Goal: Task Accomplishment & Management: Manage account settings

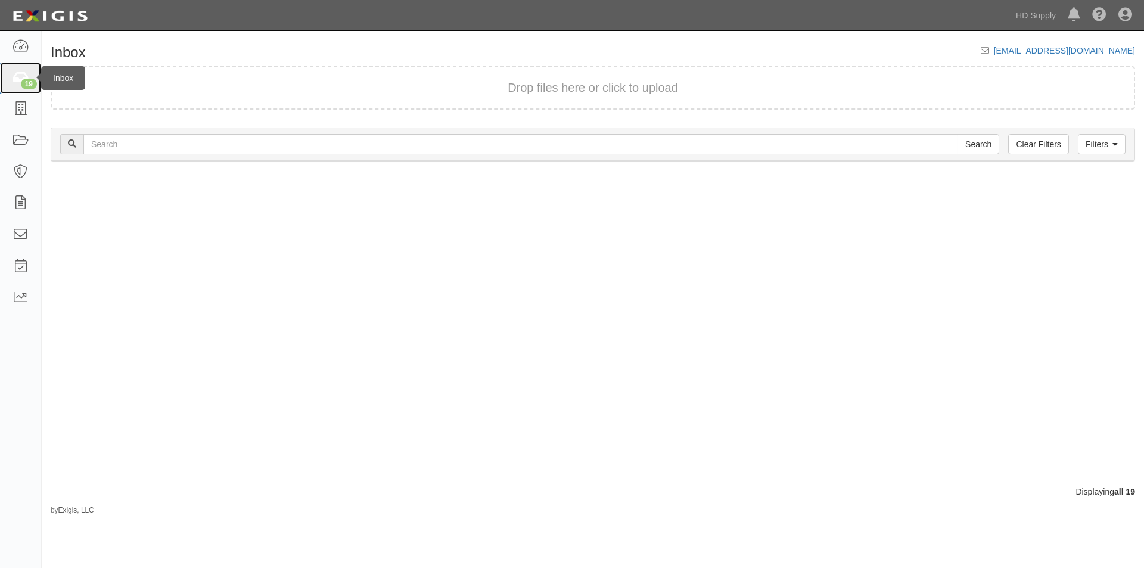
click at [20, 86] on link "19" at bounding box center [20, 79] width 41 height 32
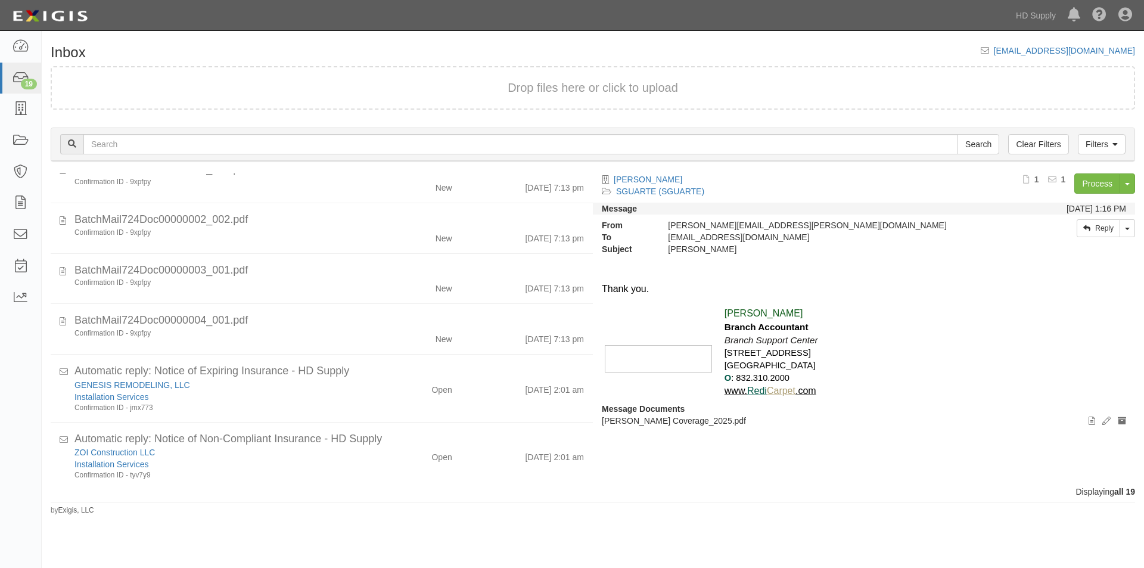
scroll to position [865, 0]
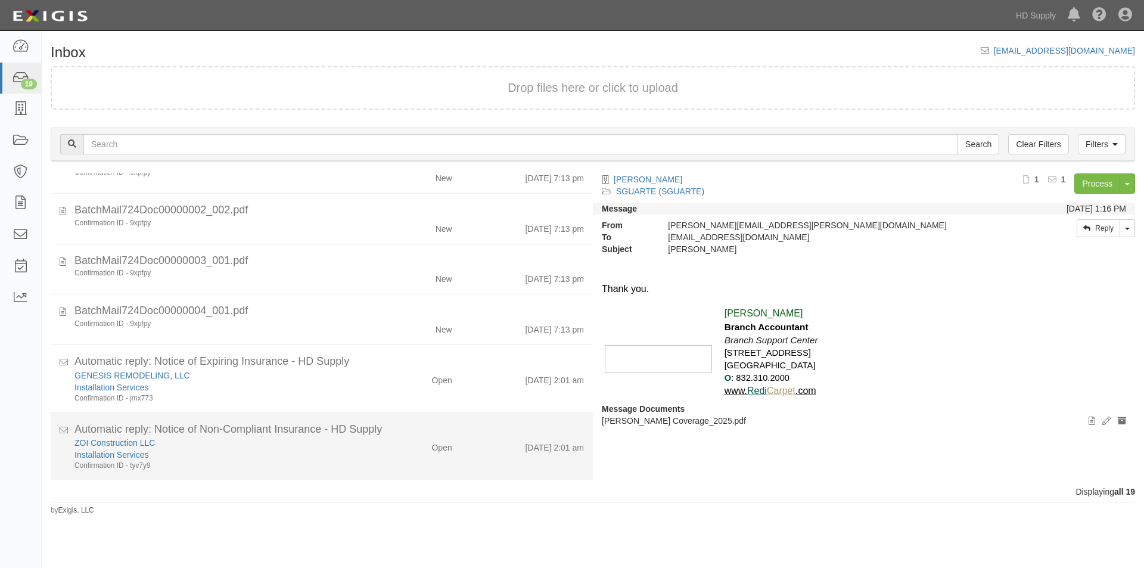
click at [383, 452] on div "Open" at bounding box center [417, 445] width 88 height 17
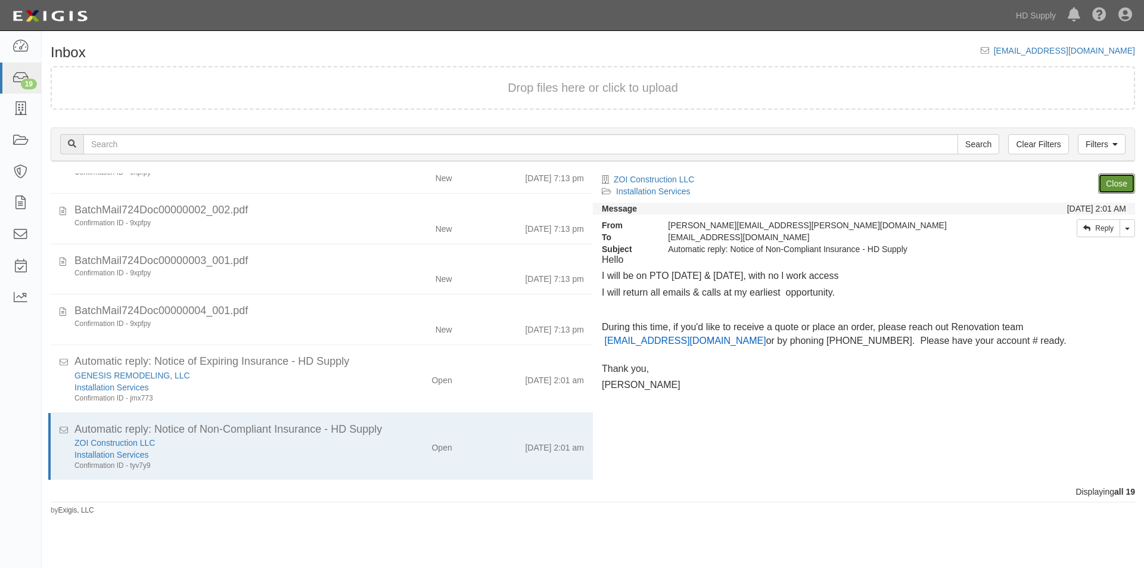
click at [1104, 187] on link "Close" at bounding box center [1116, 183] width 37 height 20
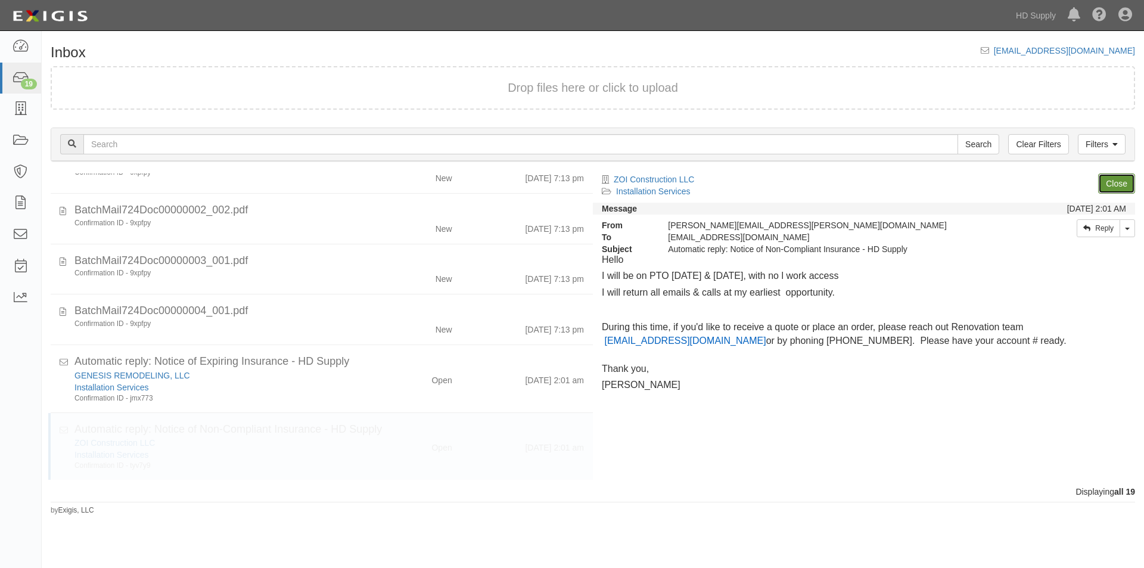
scroll to position [798, 0]
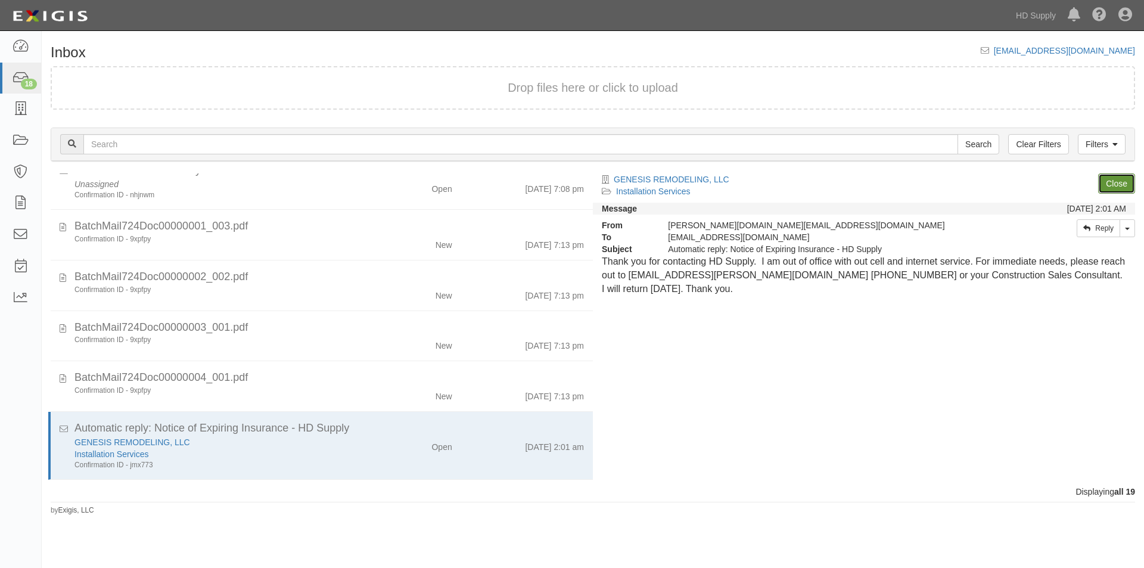
click at [1104, 187] on link "Close" at bounding box center [1116, 183] width 37 height 20
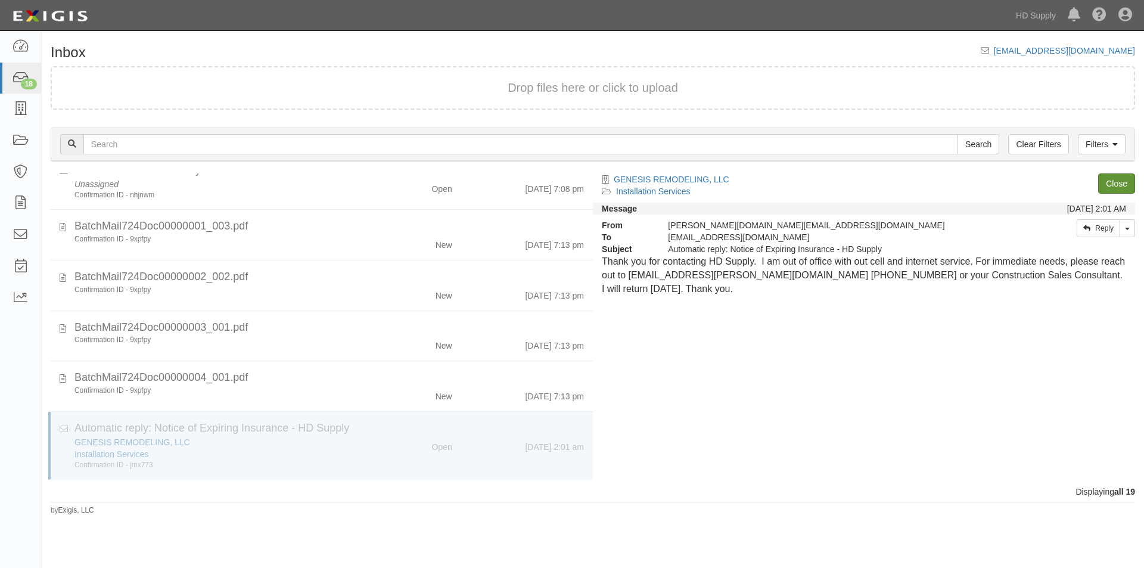
scroll to position [730, 0]
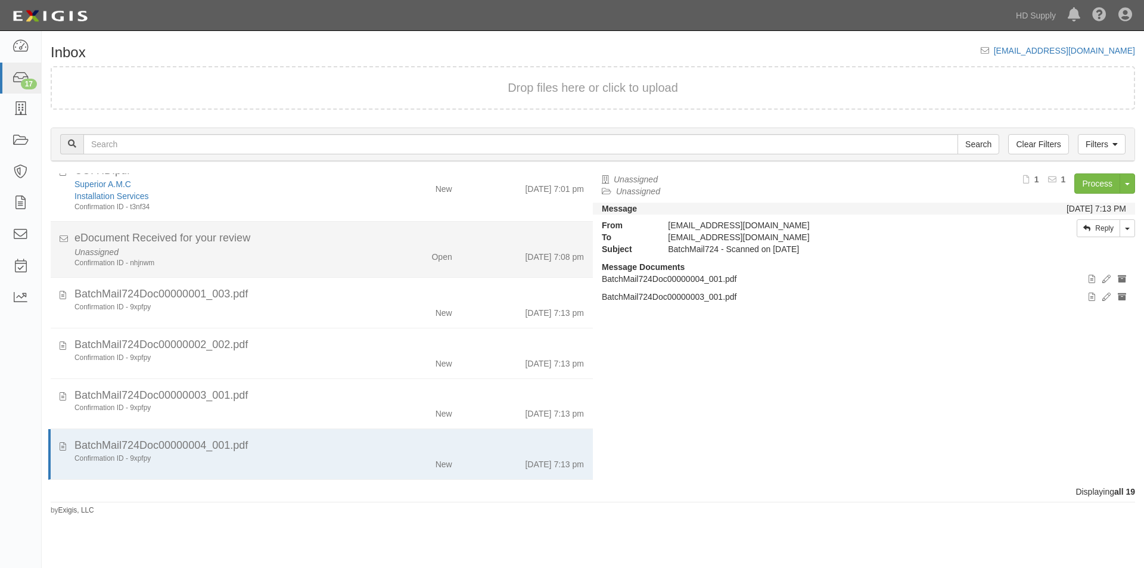
click at [364, 263] on div "Unassigned Confirmation ID - nhjnwm" at bounding box center [219, 257] width 307 height 22
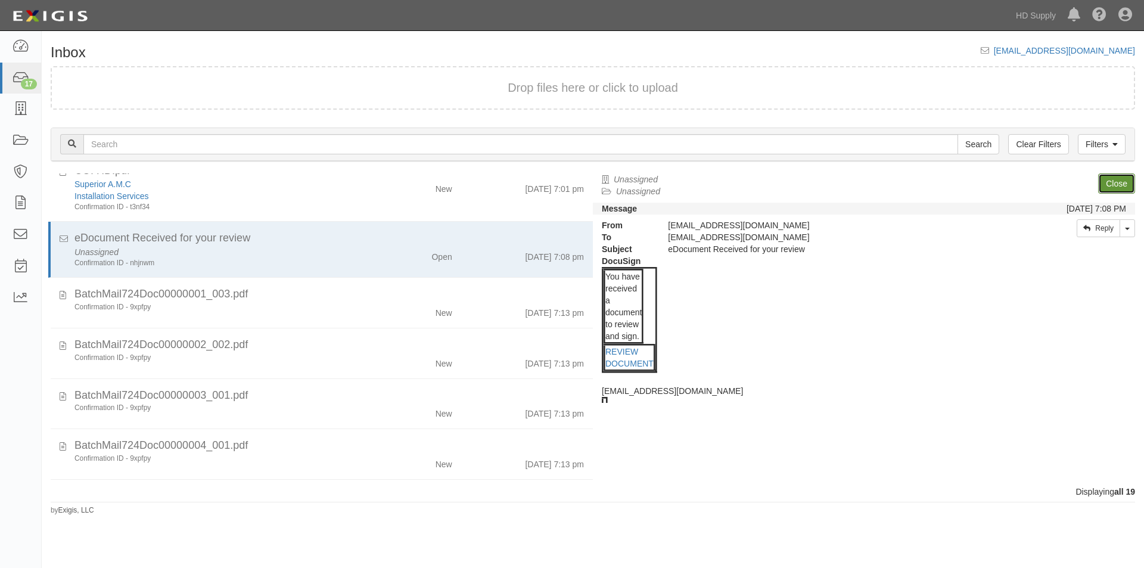
click at [1117, 186] on link "Close" at bounding box center [1116, 183] width 37 height 20
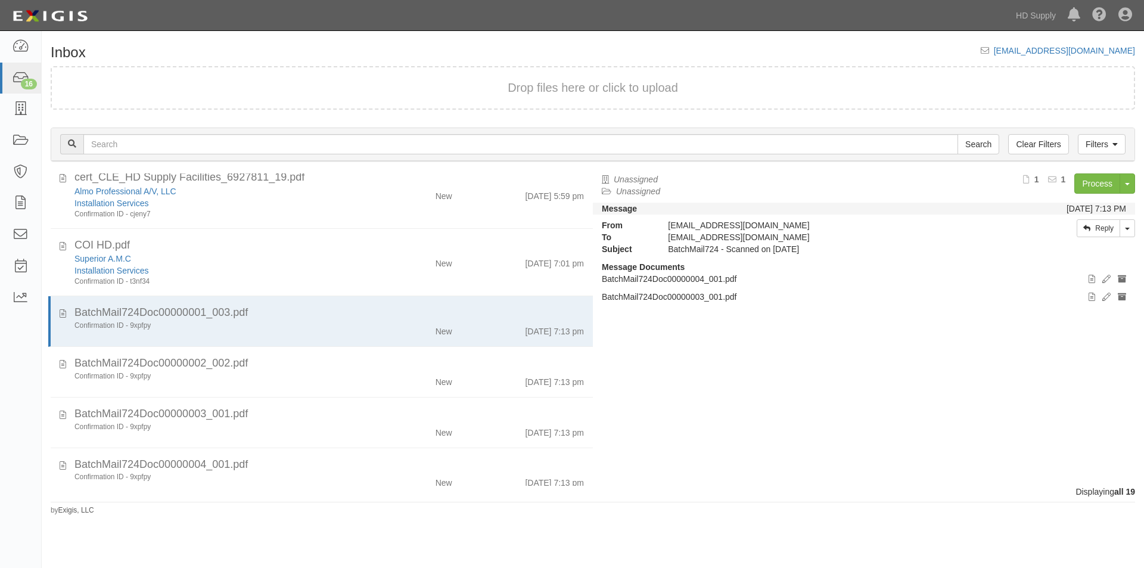
scroll to position [674, 0]
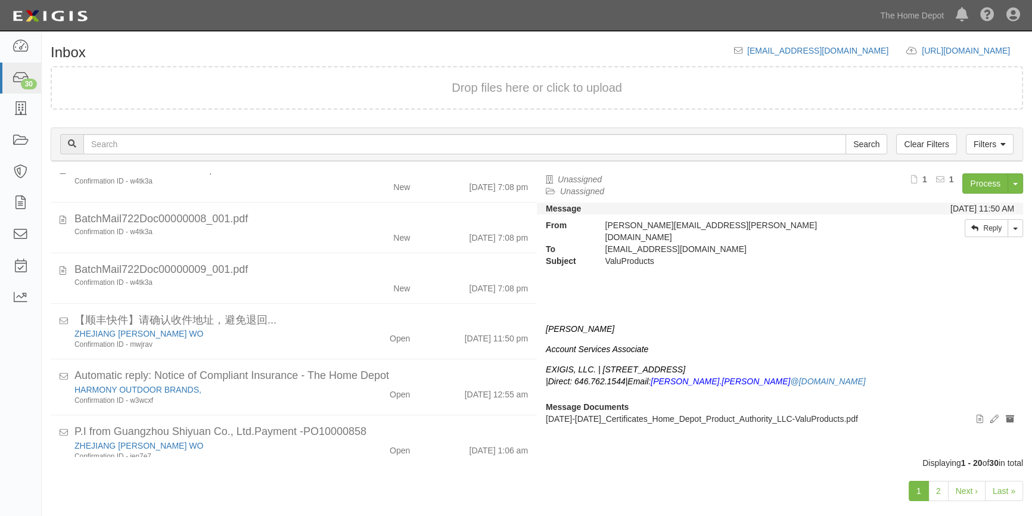
scroll to position [496, 0]
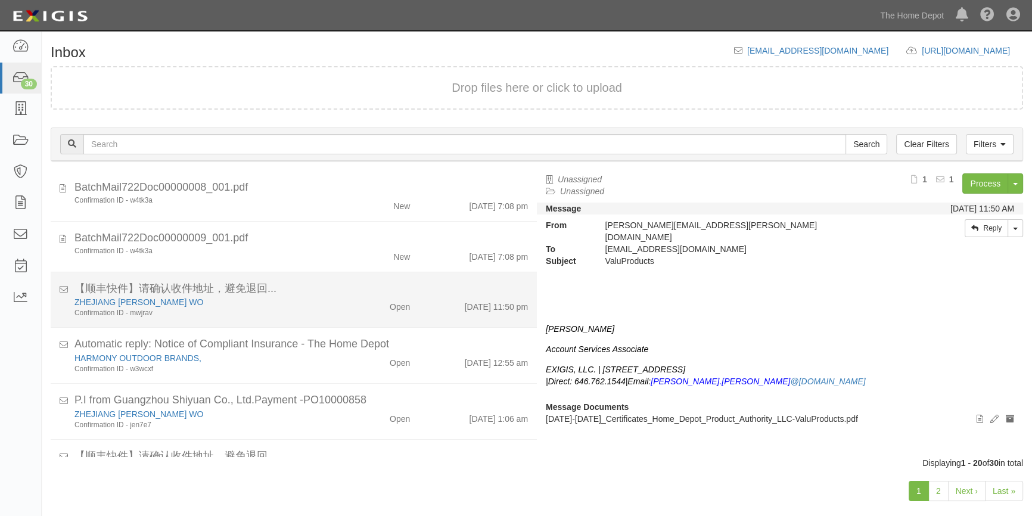
click at [250, 313] on div "Confirmation ID - mwjrav" at bounding box center [202, 313] width 257 height 10
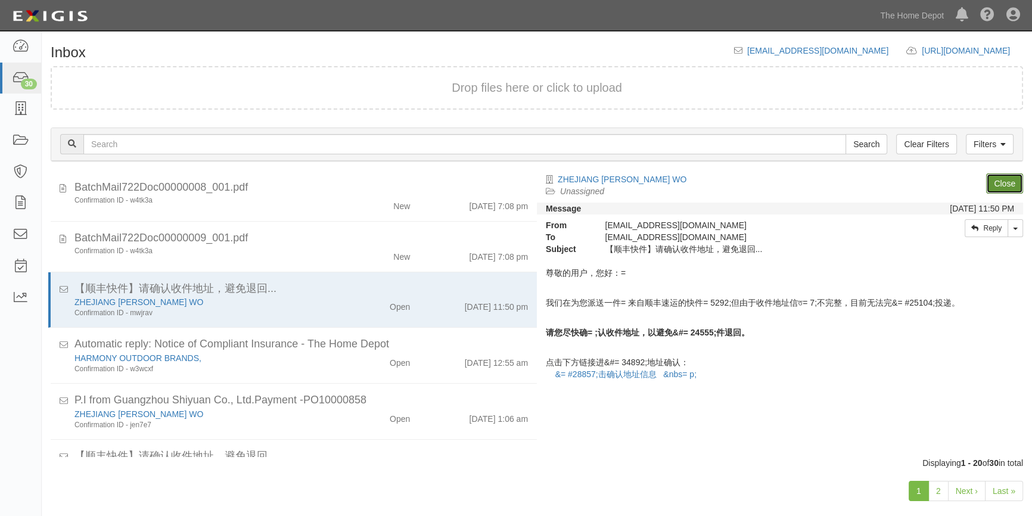
click at [990, 185] on link "Close" at bounding box center [1004, 183] width 37 height 20
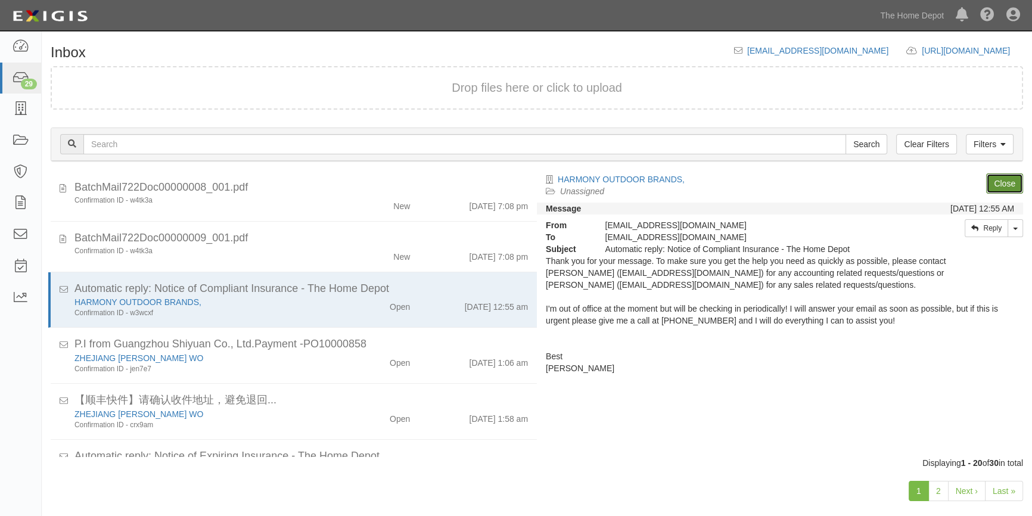
click at [998, 188] on link "Close" at bounding box center [1004, 183] width 37 height 20
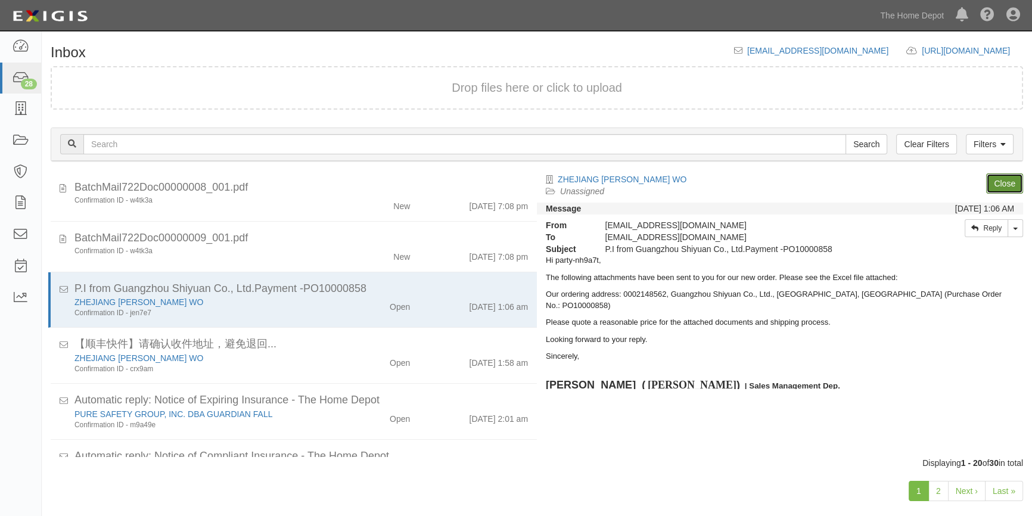
click at [998, 187] on link "Close" at bounding box center [1004, 183] width 37 height 20
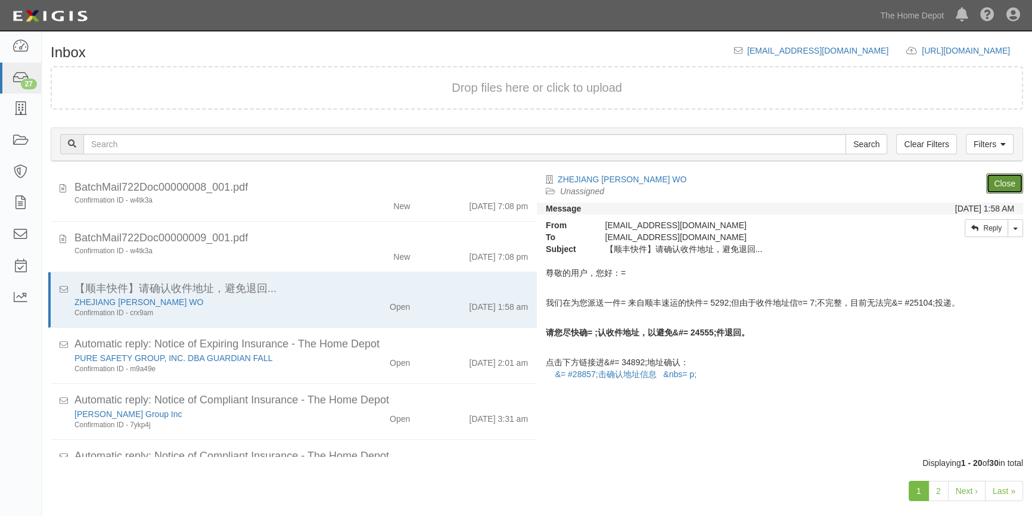
click at [998, 187] on link "Close" at bounding box center [1004, 183] width 37 height 20
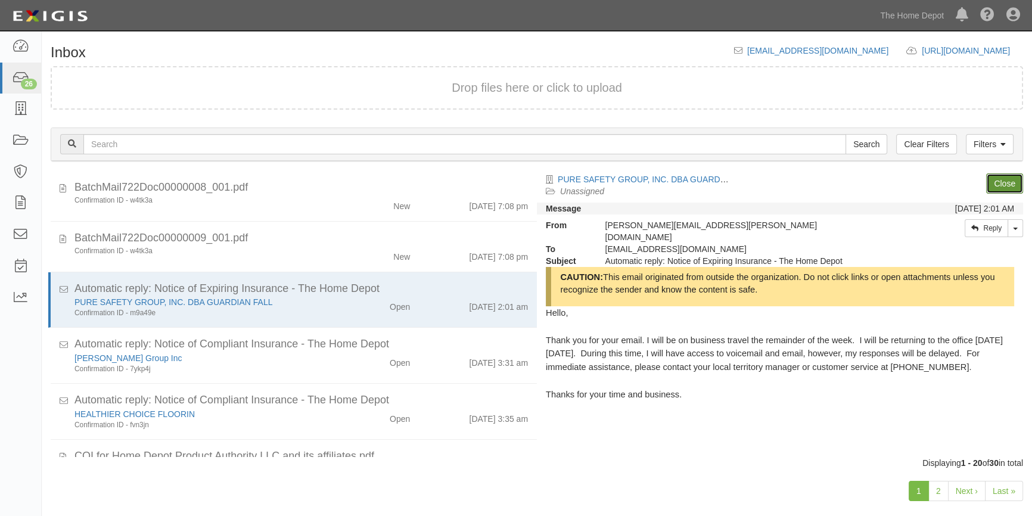
click at [998, 187] on link "Close" at bounding box center [1004, 183] width 37 height 20
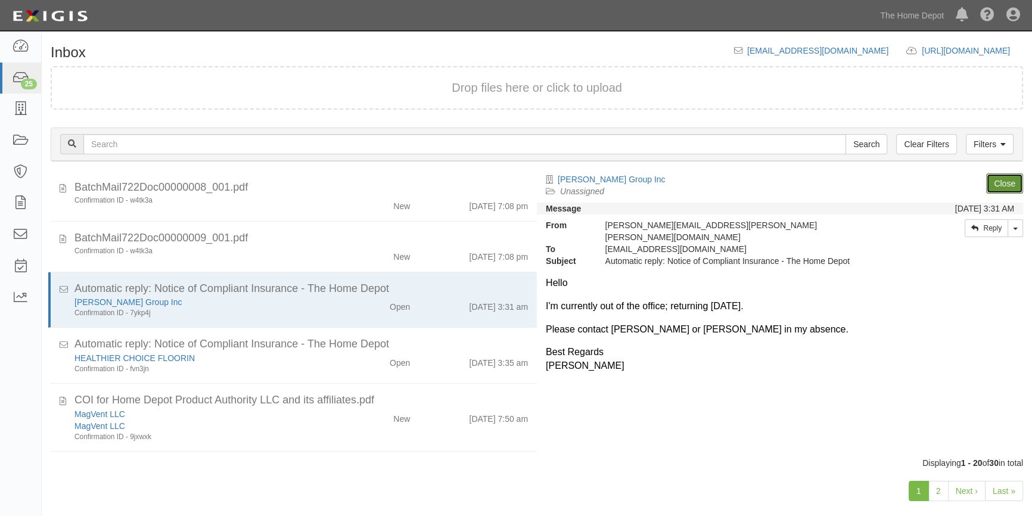
click at [998, 187] on link "Close" at bounding box center [1004, 183] width 37 height 20
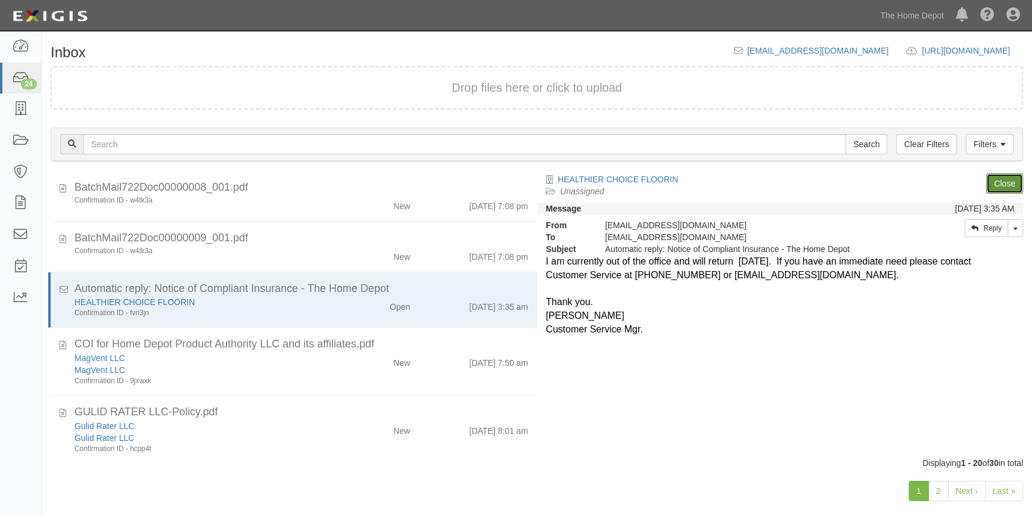
click at [998, 187] on link "Close" at bounding box center [1004, 183] width 37 height 20
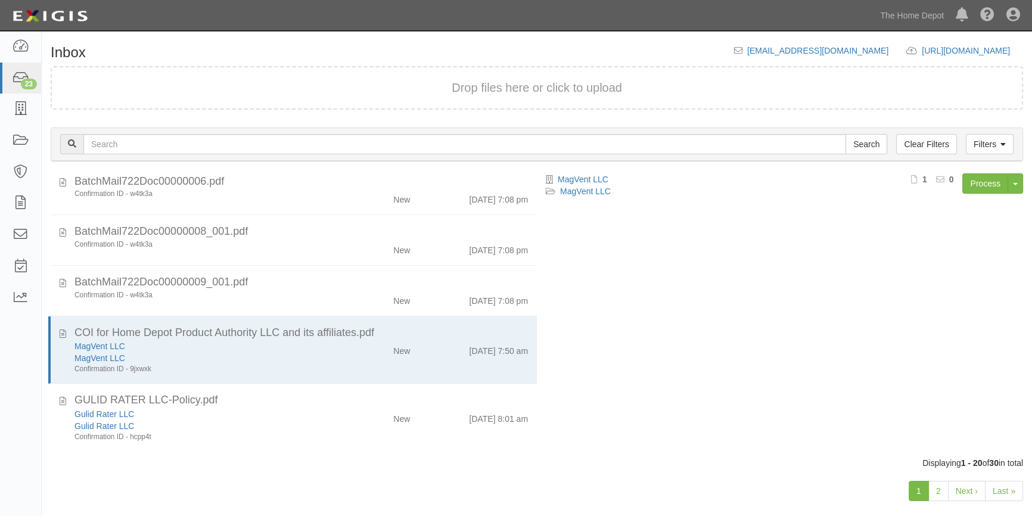
scroll to position [452, 0]
click at [938, 491] on link "2" at bounding box center [938, 491] width 20 height 20
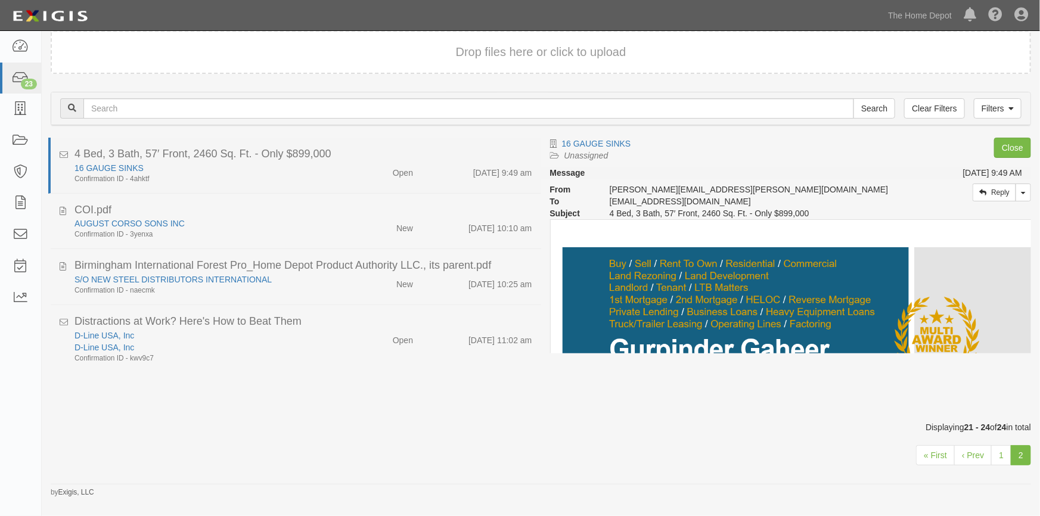
click at [361, 168] on div "Open" at bounding box center [382, 170] width 79 height 17
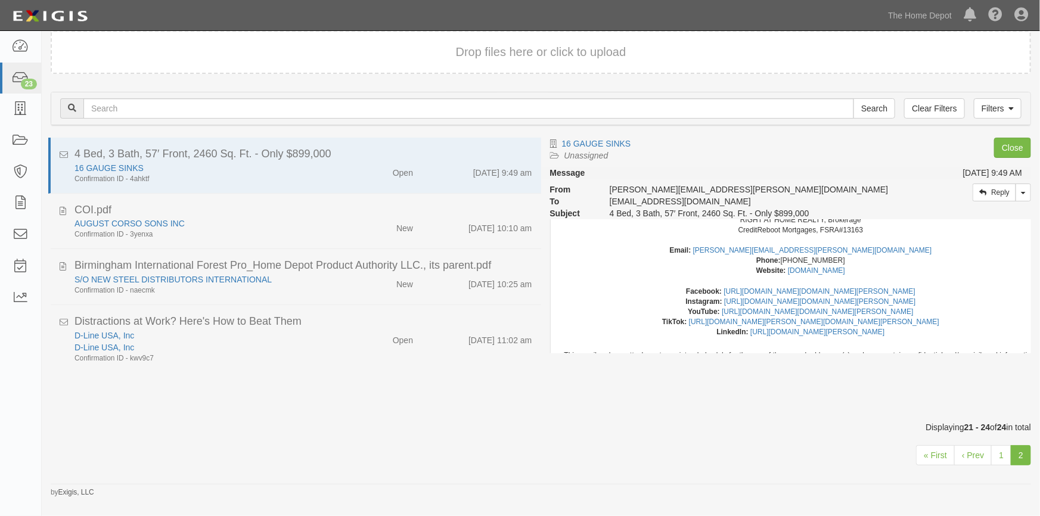
scroll to position [975, 0]
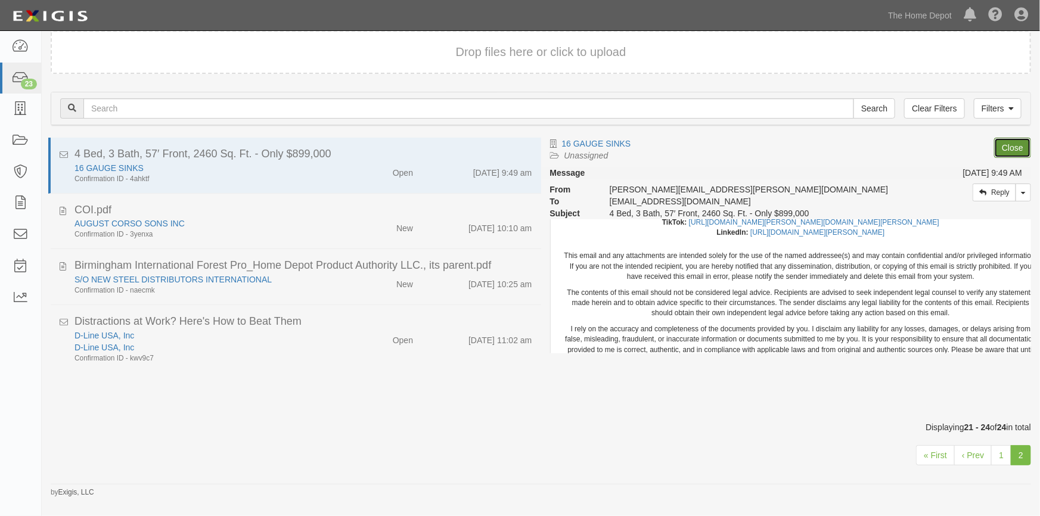
click at [1001, 145] on link "Close" at bounding box center [1012, 148] width 37 height 20
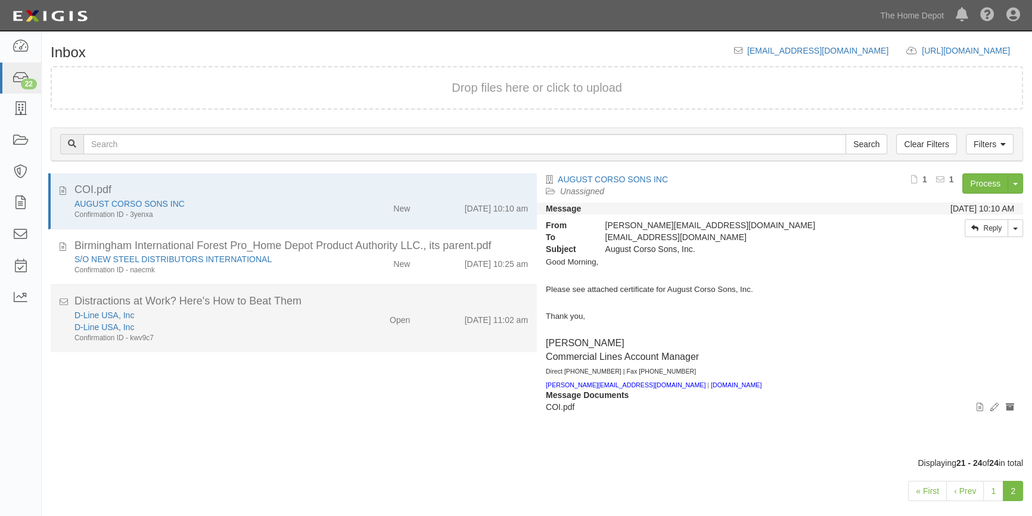
click at [316, 316] on div "D-Line USA, Inc" at bounding box center [202, 315] width 257 height 12
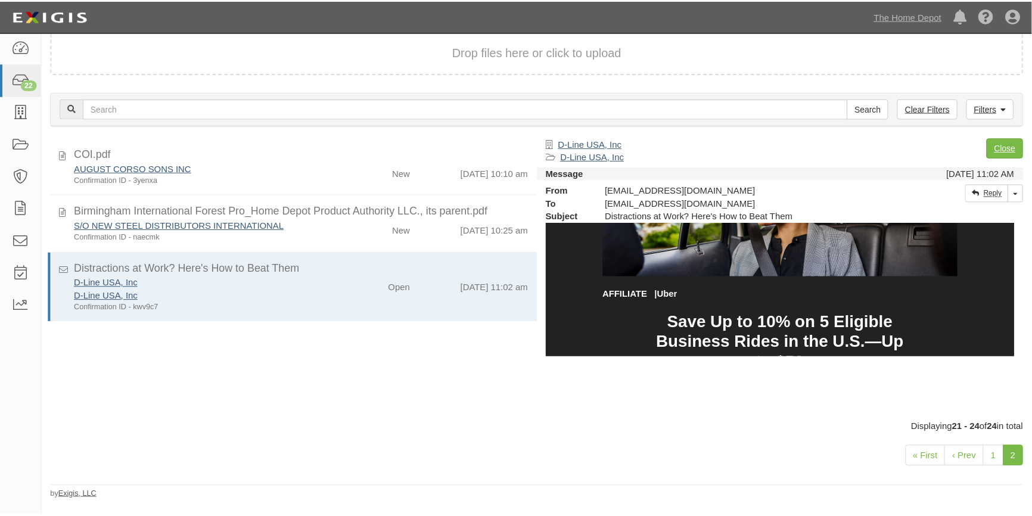
scroll to position [379, 0]
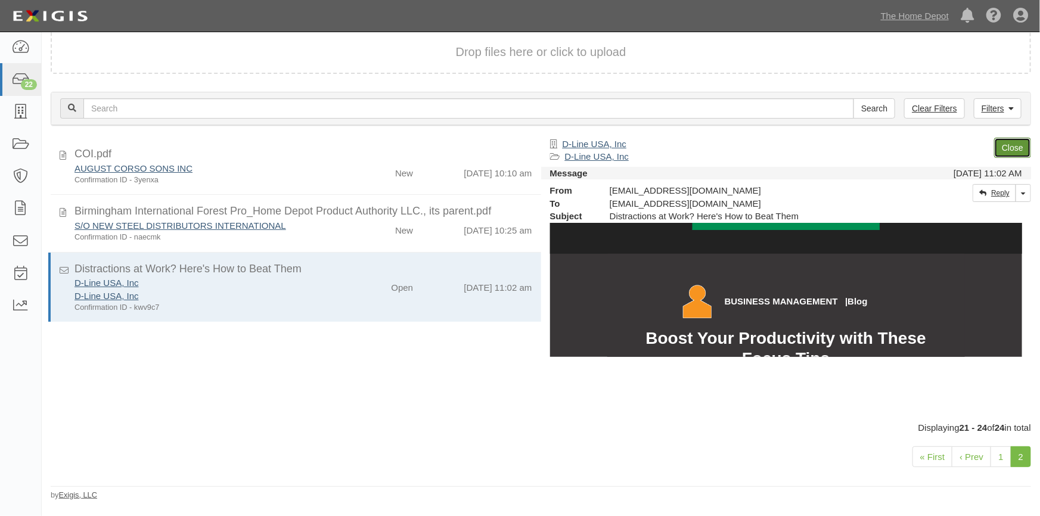
click at [1008, 145] on link "Close" at bounding box center [1012, 148] width 37 height 20
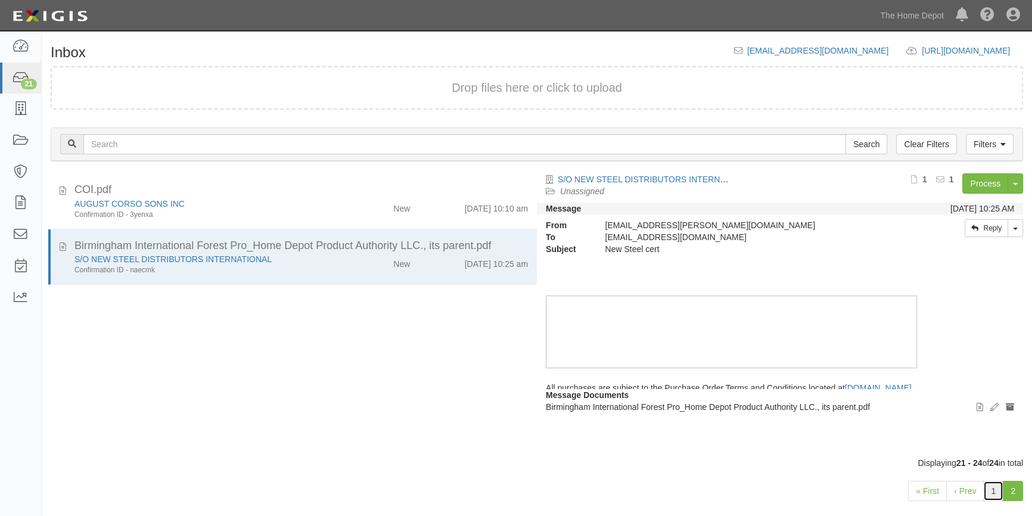
click at [990, 493] on link "1" at bounding box center [993, 491] width 20 height 20
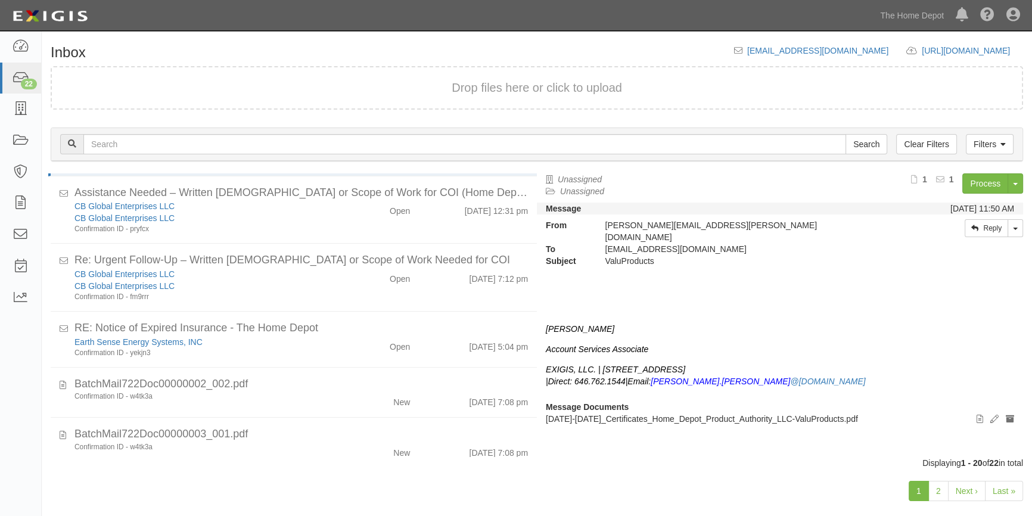
scroll to position [45, 0]
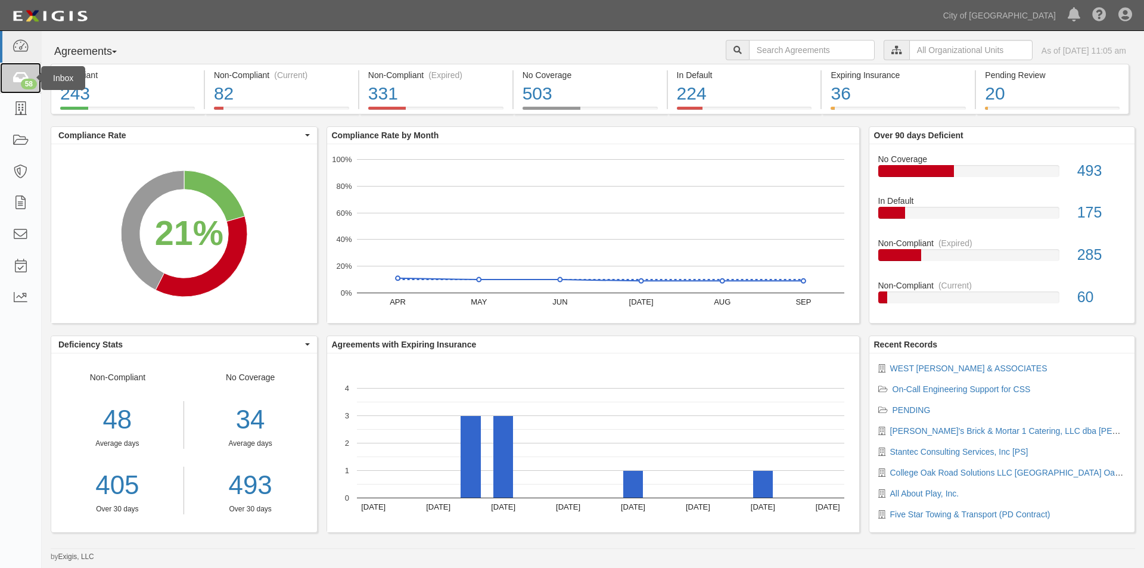
click at [13, 75] on icon at bounding box center [20, 79] width 17 height 14
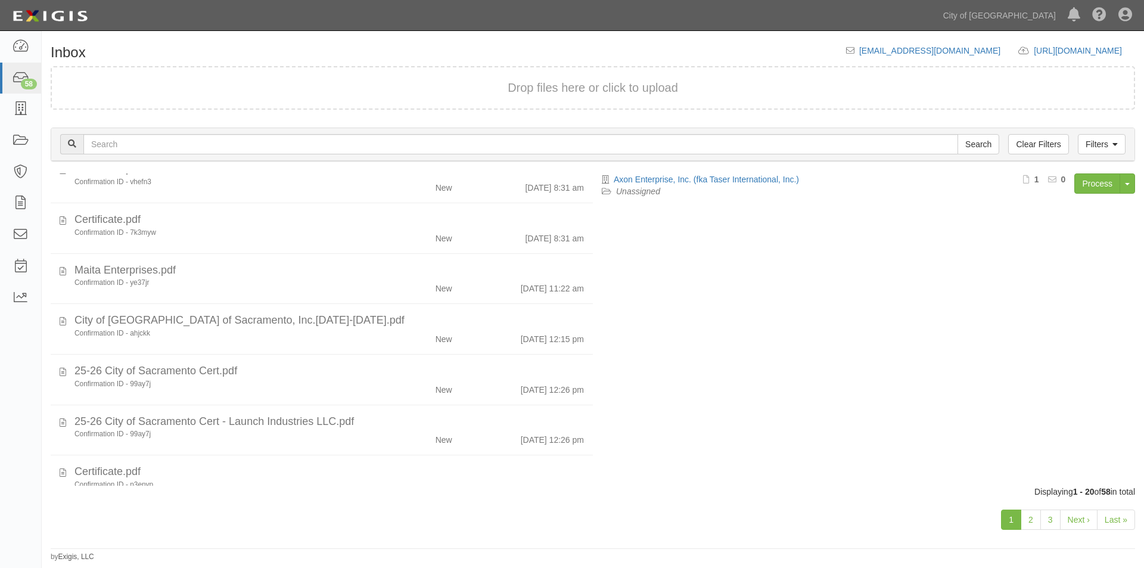
scroll to position [720, 0]
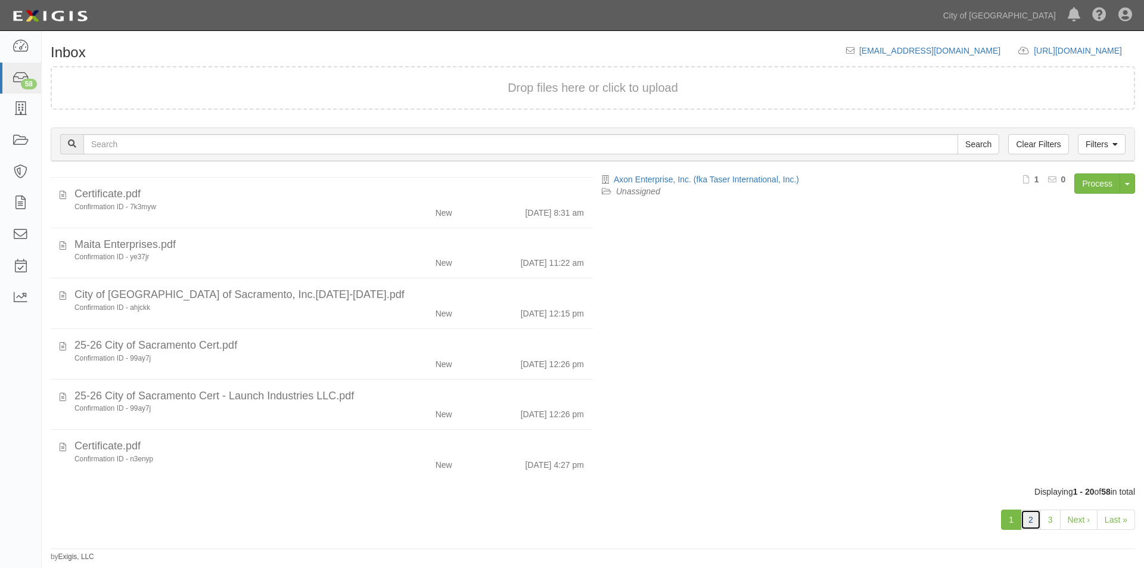
click at [1038, 518] on link "2" at bounding box center [1031, 519] width 20 height 20
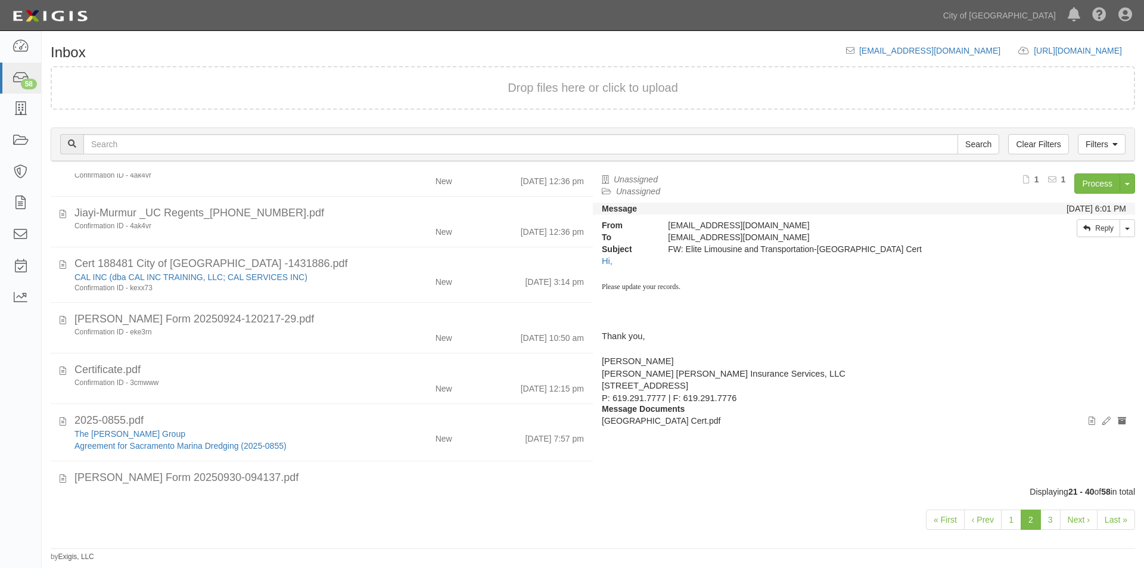
scroll to position [715, 0]
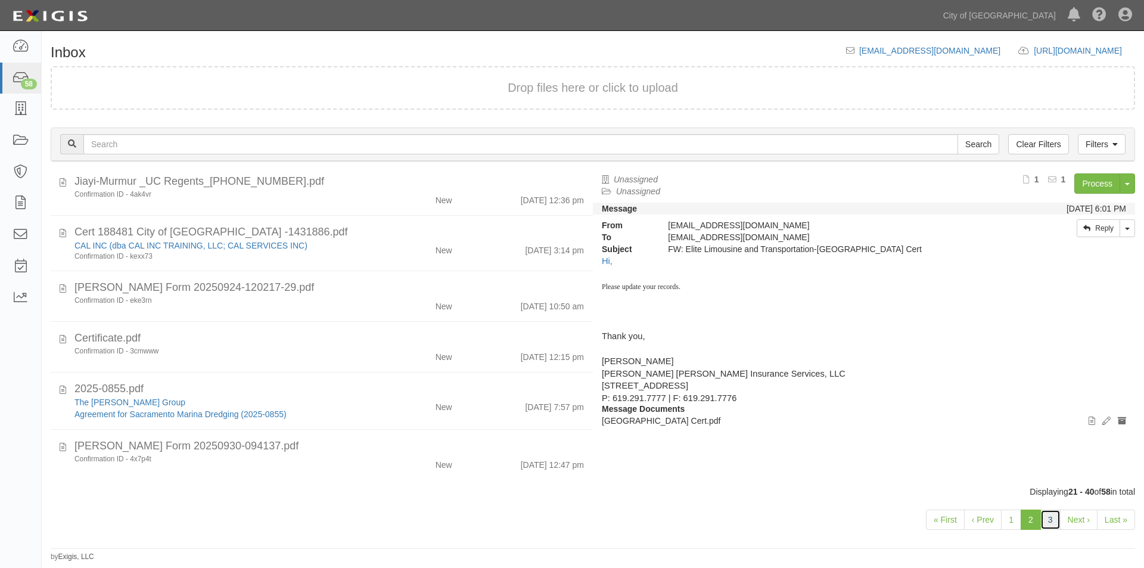
click at [1046, 524] on link "3" at bounding box center [1050, 519] width 20 height 20
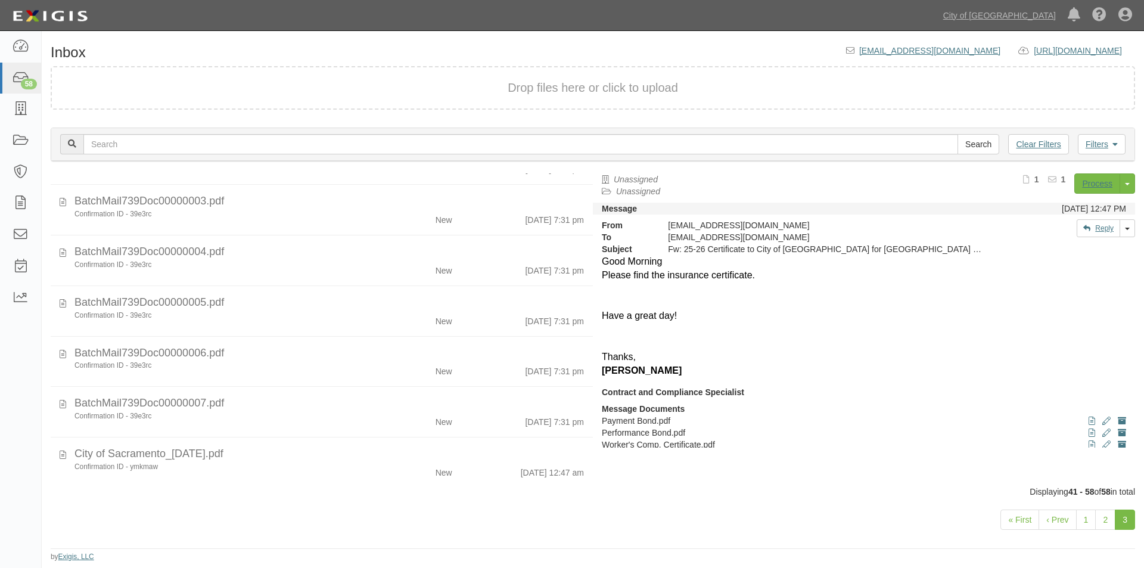
scroll to position [630, 0]
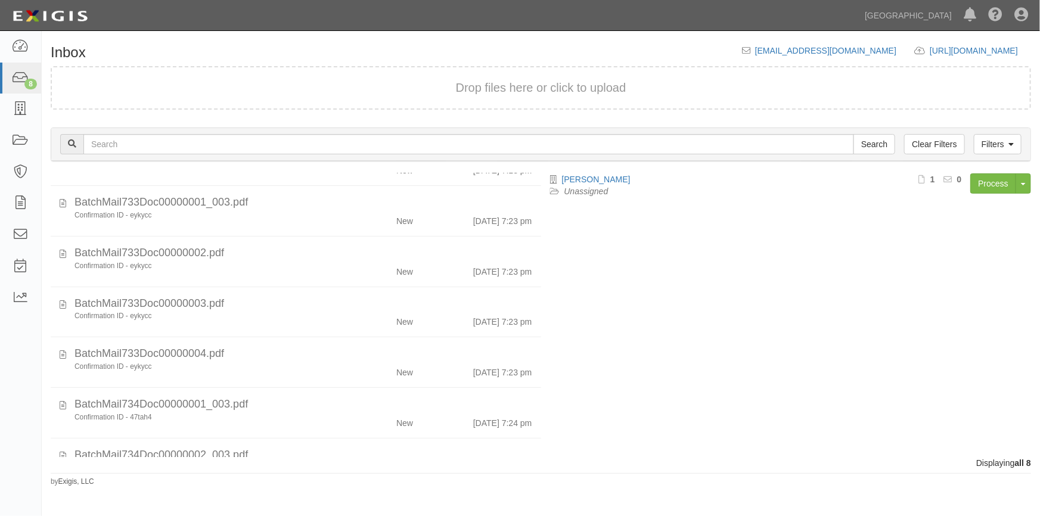
scroll to position [125, 0]
